Goal: Information Seeking & Learning: Check status

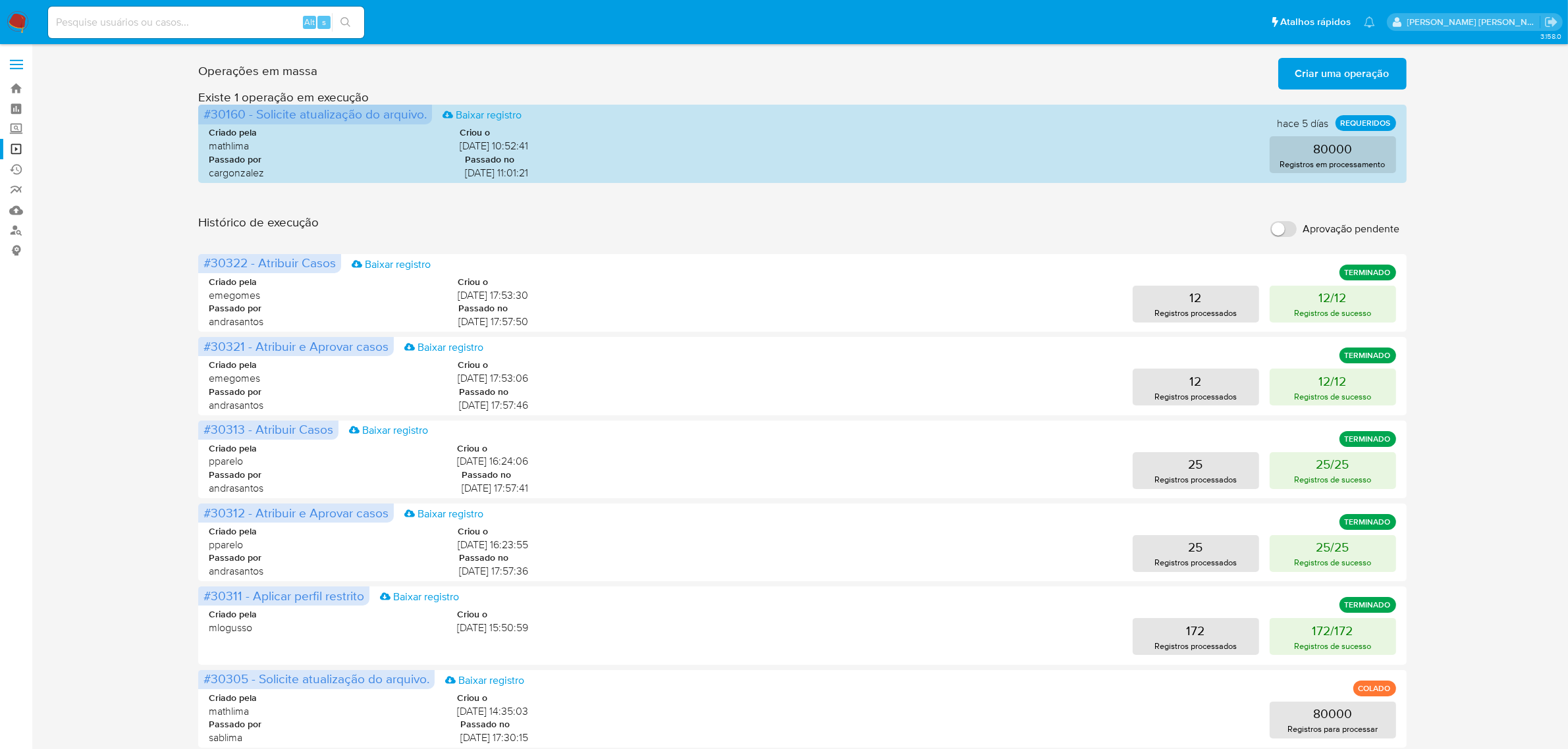
click at [177, 20] on input at bounding box center [206, 23] width 316 height 17
paste input "TfzRrf5POIgXWFbGv6vTWx7W"
type input "TfzRrf5POIgXWFbGv6vTWx7W"
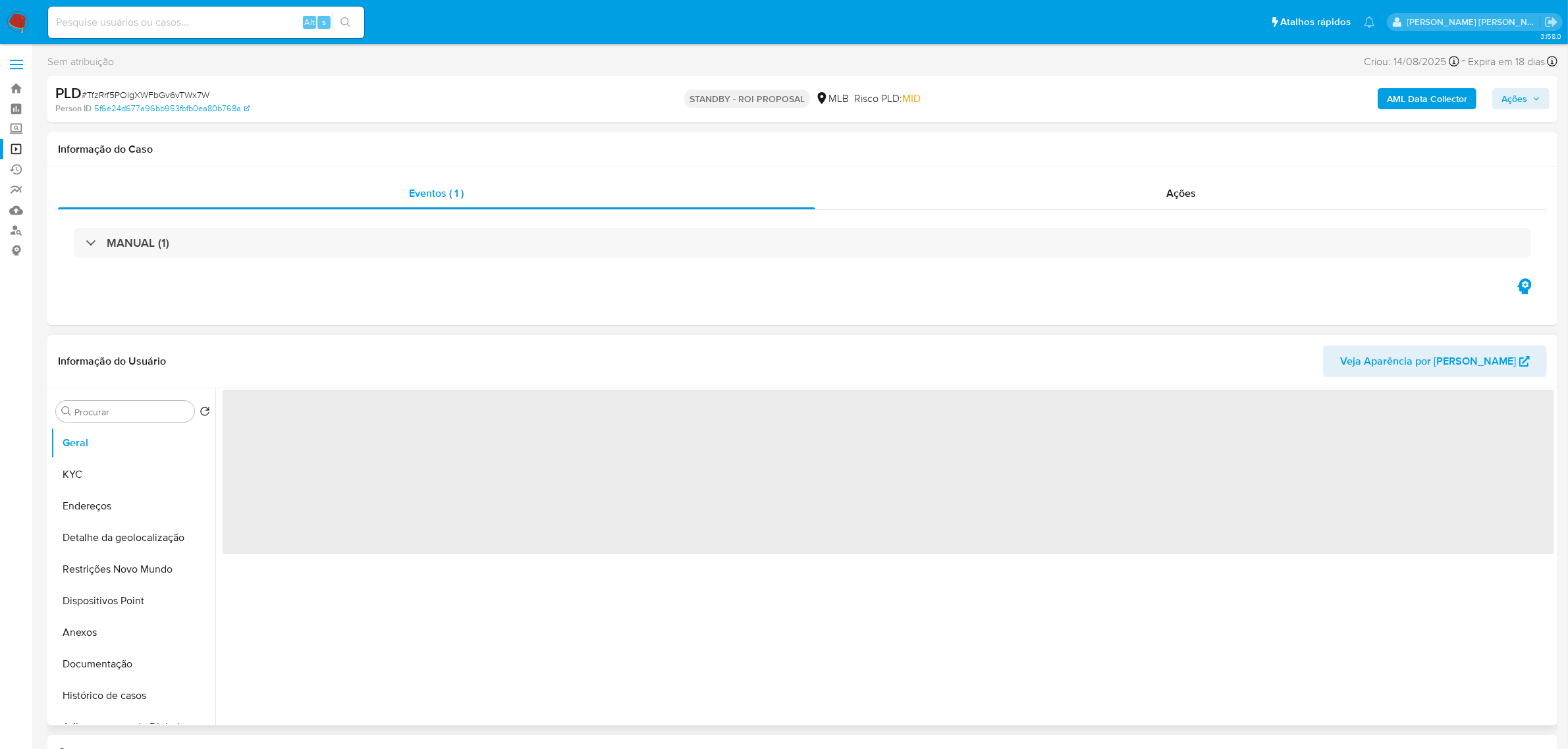
select select "10"
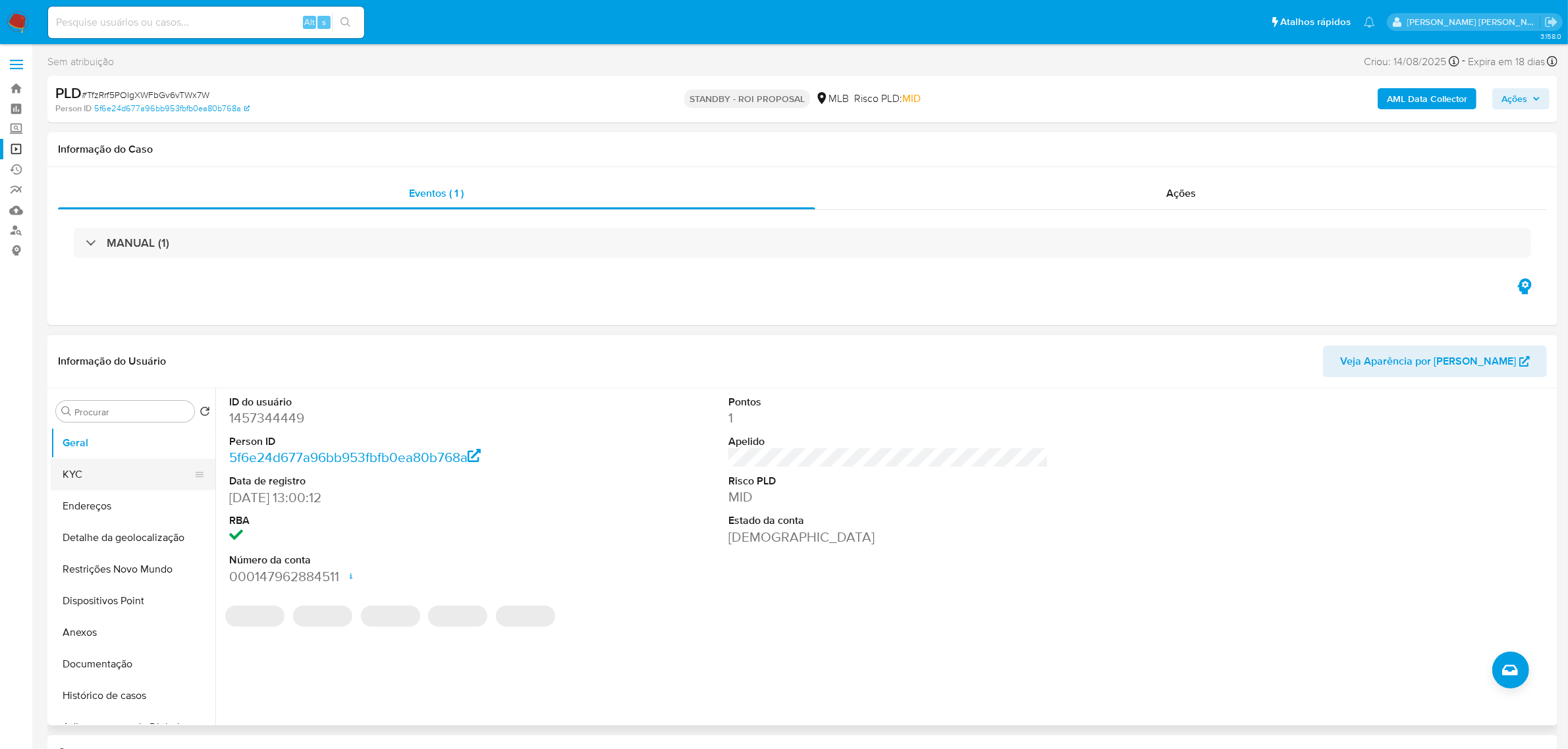
click at [86, 453] on button "KYC" at bounding box center [127, 475] width 154 height 32
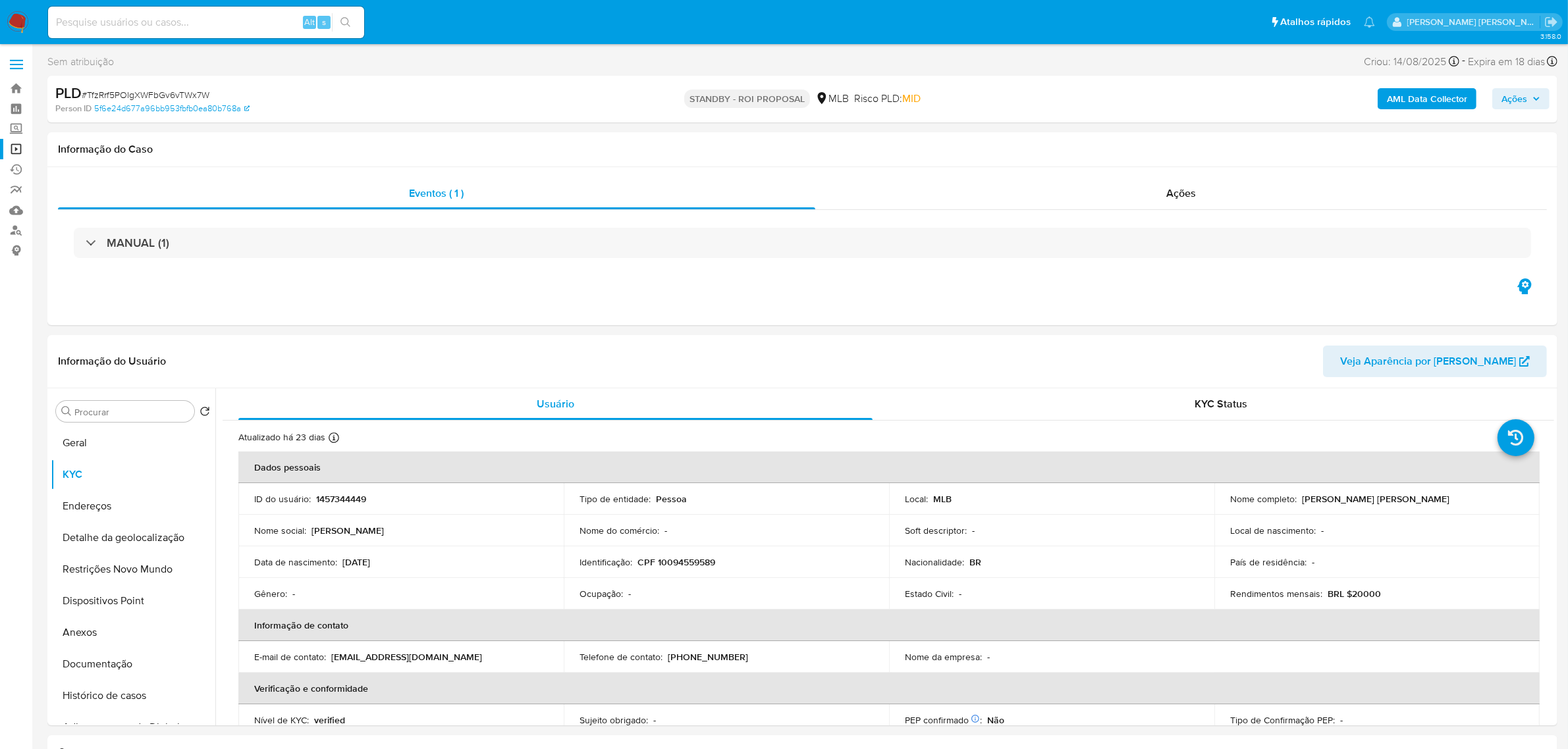
click at [235, 15] on input at bounding box center [206, 23] width 316 height 17
paste input "SwaqcFiuGf7M8aeY62WHeg9U"
type input "SwaqcFiuGf7M8aeY62WHeg9U"
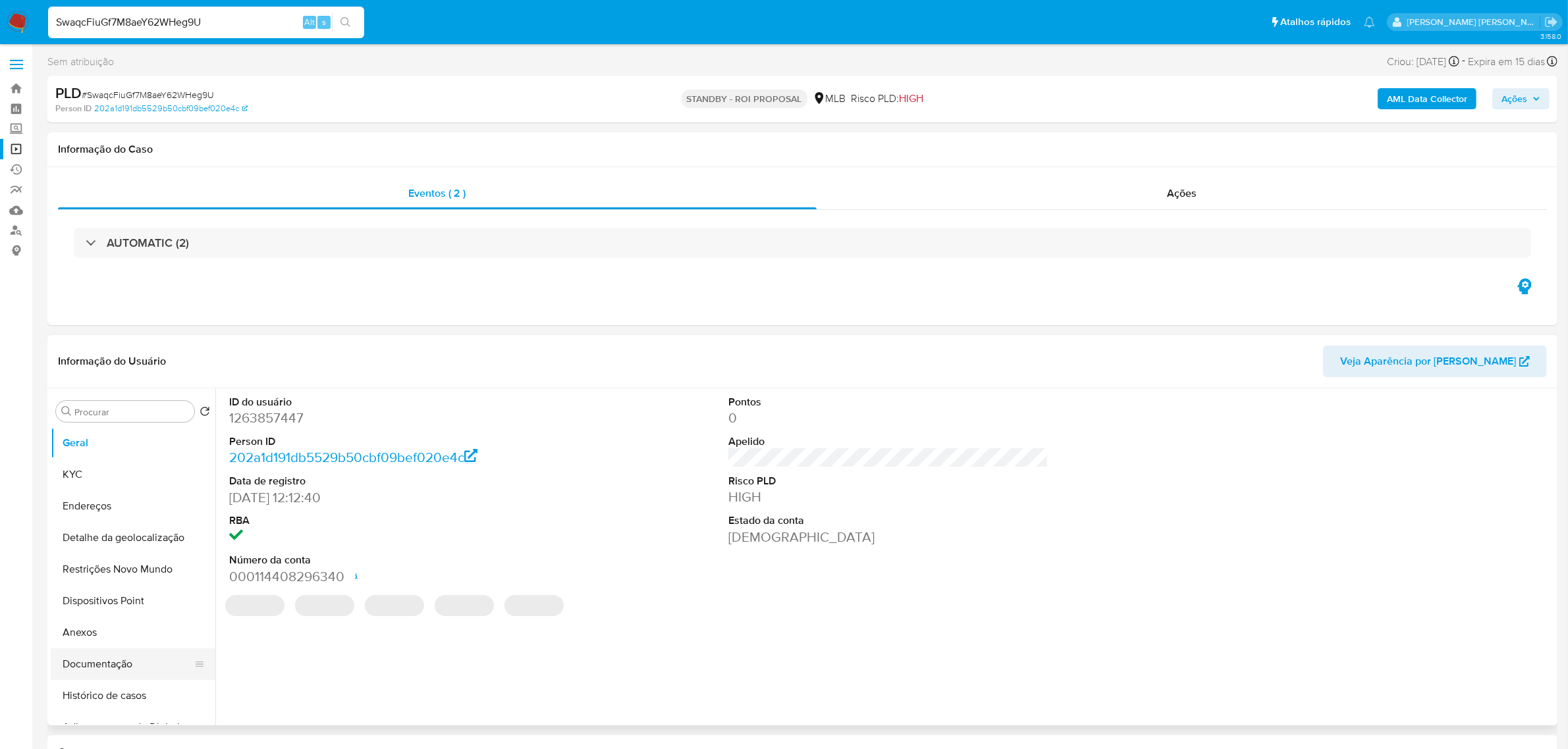
click at [122, 453] on button "Documentação" at bounding box center [127, 665] width 154 height 32
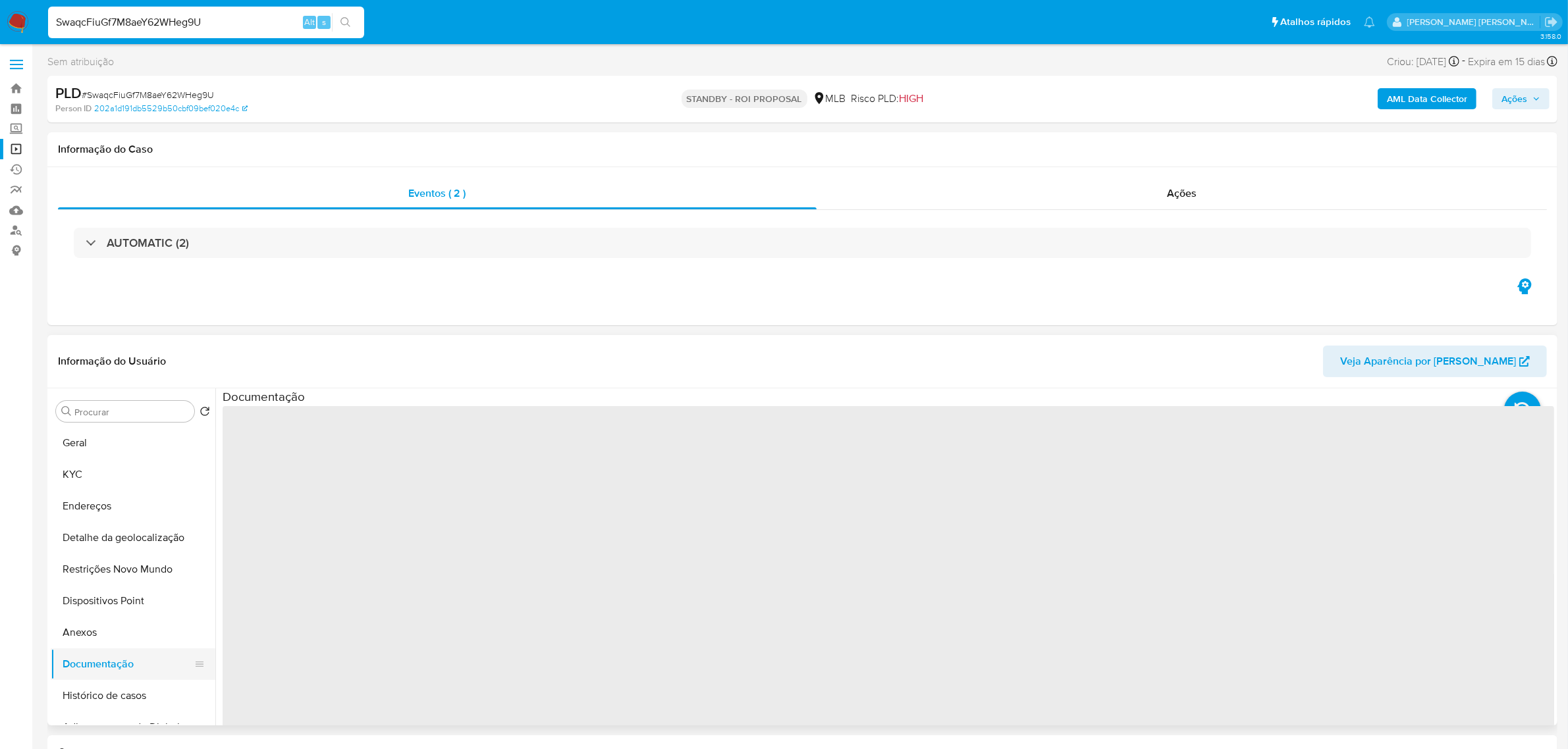
select select "10"
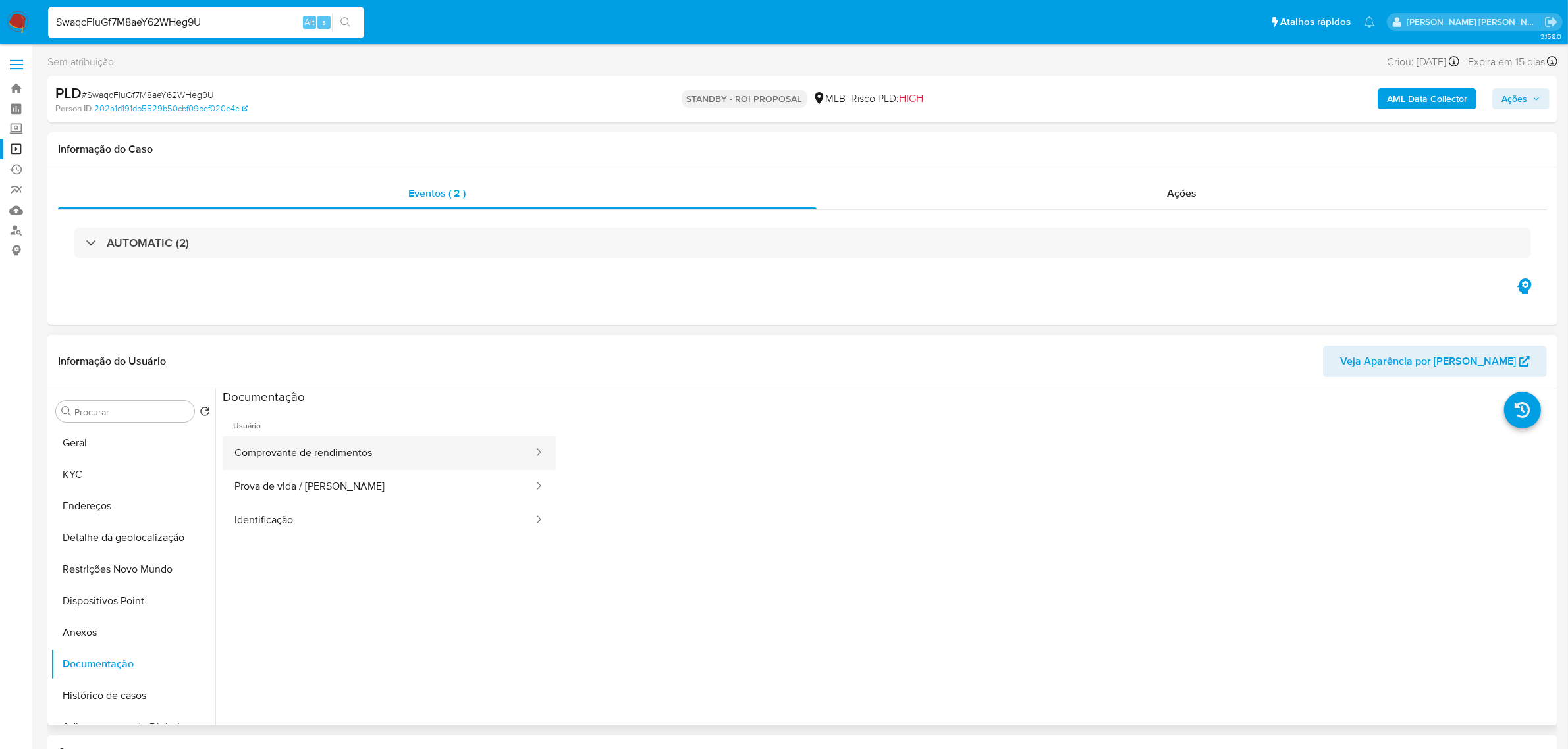
click at [359, 450] on button "Comprovante de rendimentos" at bounding box center [378, 453] width 312 height 34
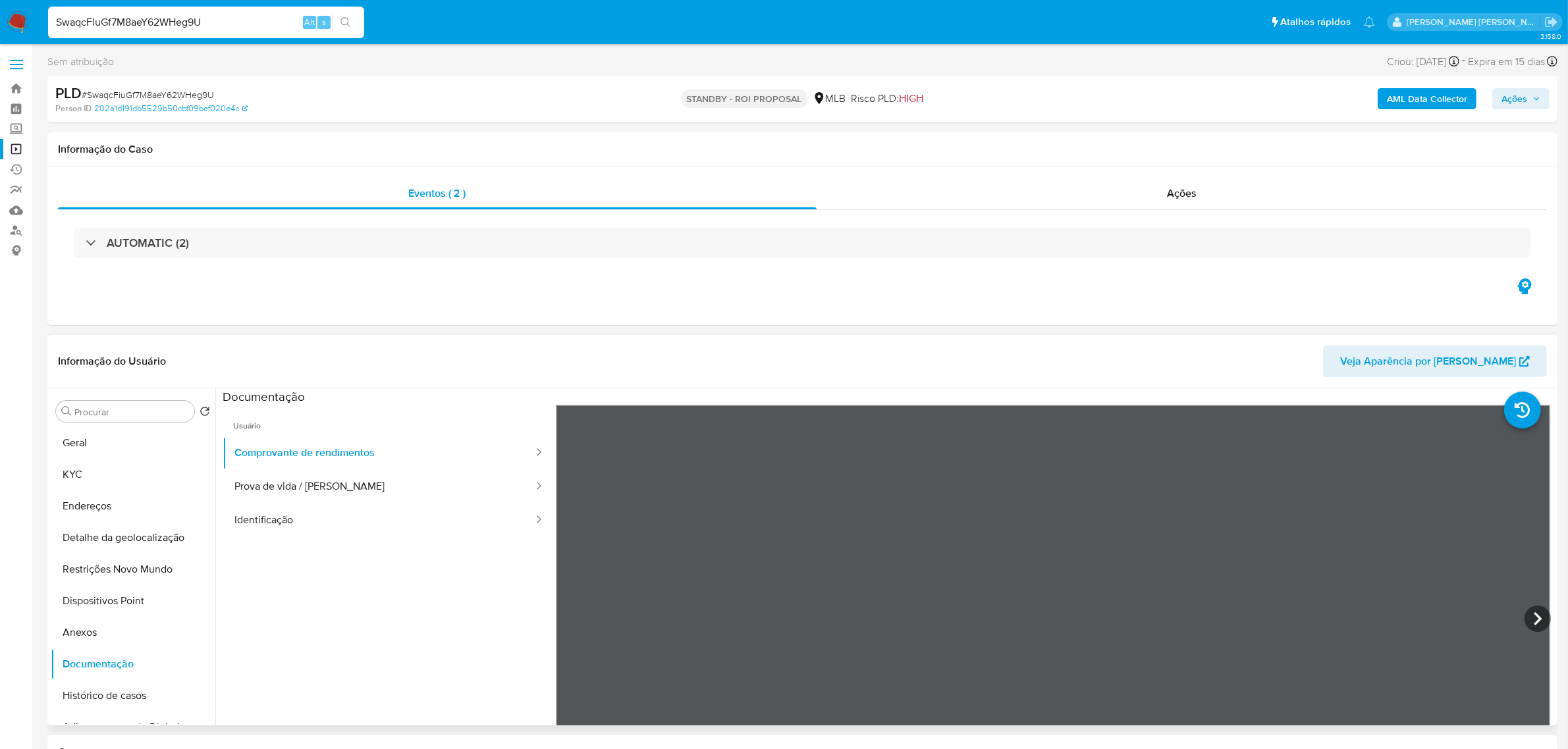
scroll to position [82, 0]
